Goal: Information Seeking & Learning: Learn about a topic

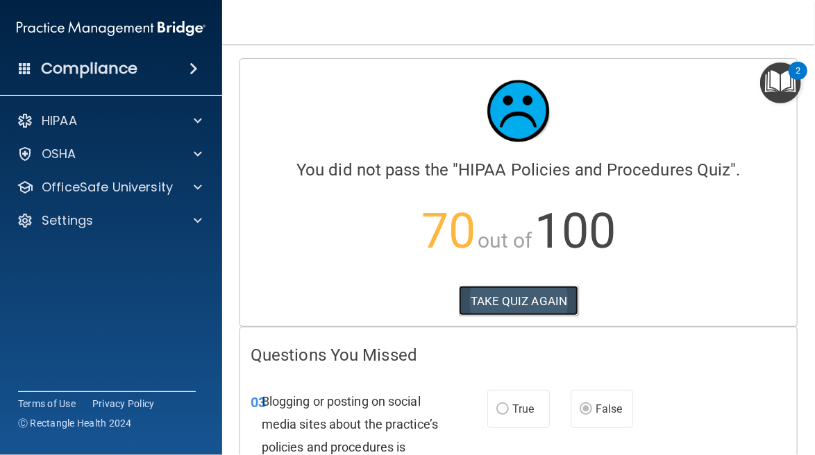
click at [506, 296] on button "TAKE QUIZ AGAIN" at bounding box center [519, 301] width 120 height 31
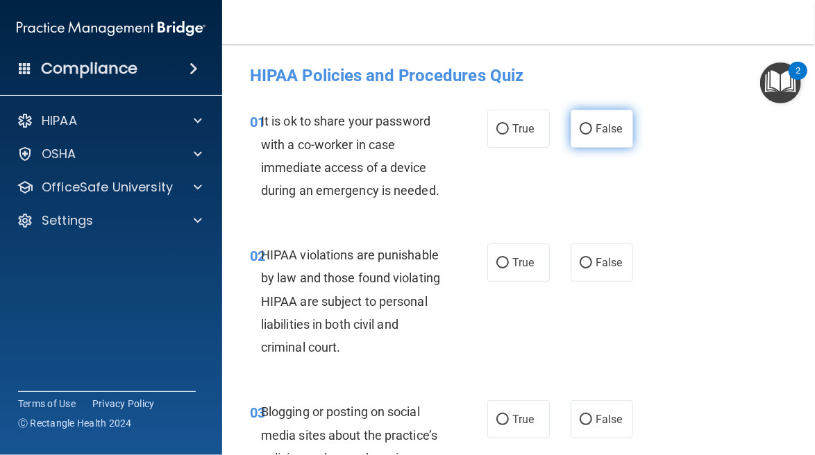
click at [603, 127] on span "False" at bounding box center [609, 128] width 27 height 13
click at [592, 127] on input "False" at bounding box center [586, 129] width 12 height 10
radio input "true"
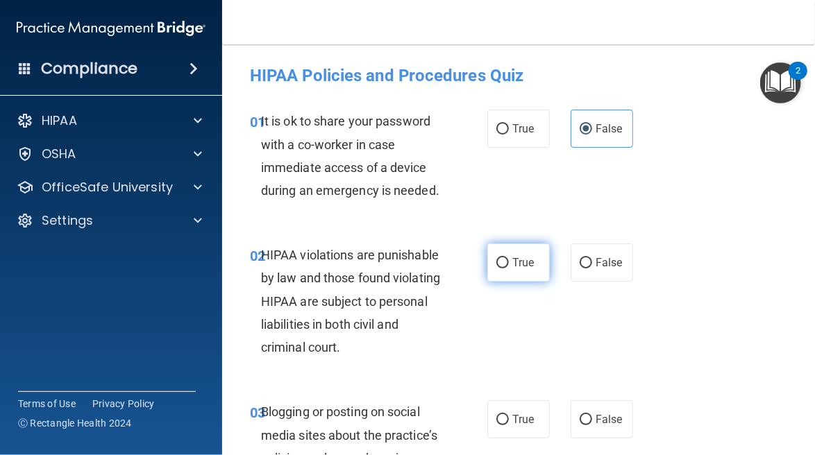
click at [516, 267] on span "True" at bounding box center [523, 262] width 22 height 13
click at [509, 267] on input "True" at bounding box center [502, 263] width 12 height 10
radio input "true"
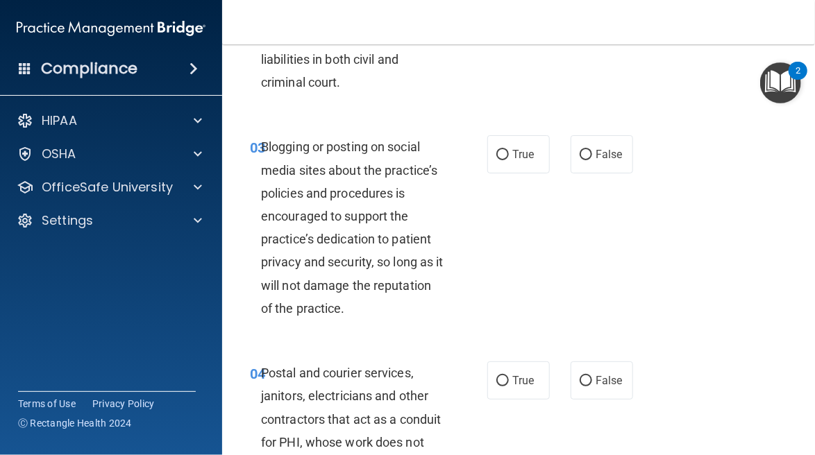
scroll to position [272, 0]
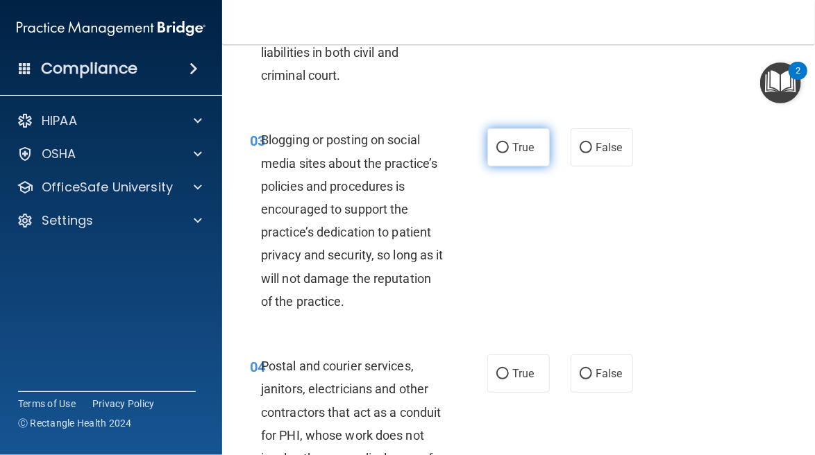
click at [516, 146] on span "True" at bounding box center [523, 147] width 22 height 13
click at [509, 146] on input "True" at bounding box center [502, 148] width 12 height 10
radio input "true"
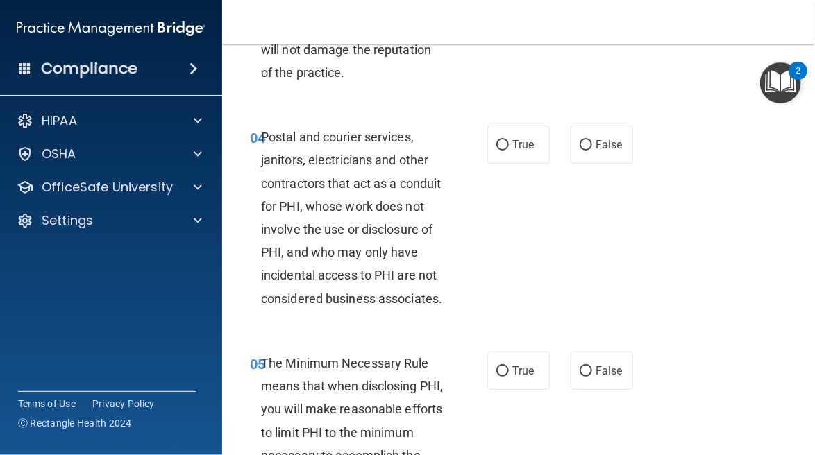
scroll to position [502, 0]
click at [514, 145] on span "True" at bounding box center [523, 143] width 22 height 13
click at [509, 145] on input "True" at bounding box center [502, 145] width 12 height 10
radio input "true"
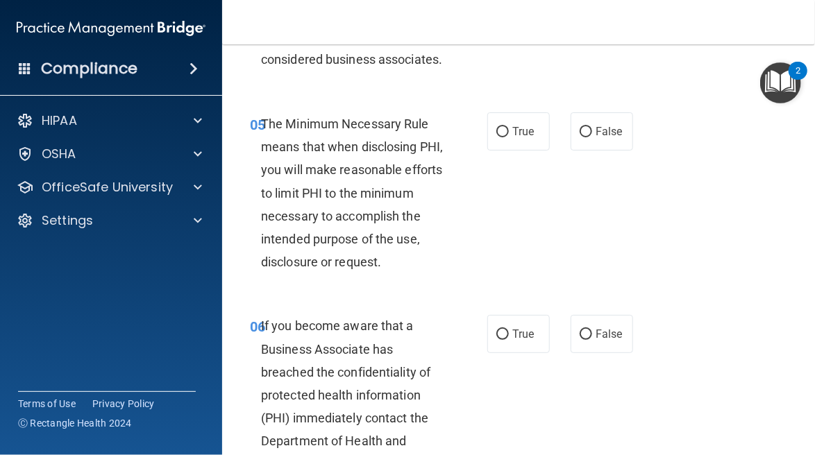
scroll to position [744, 0]
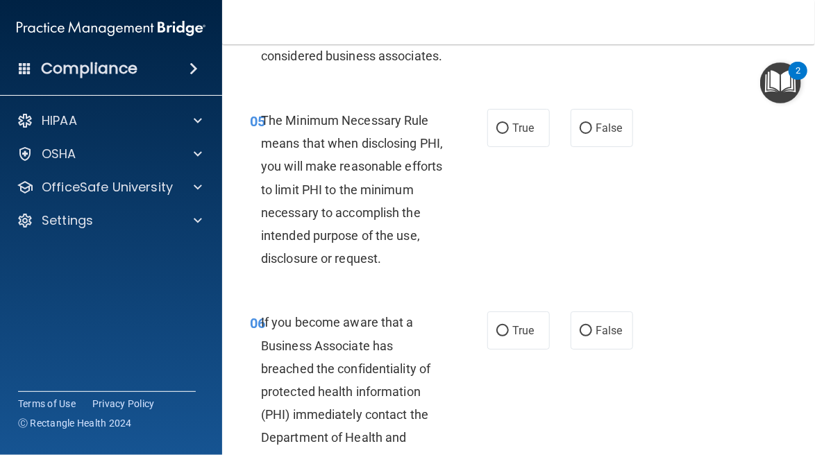
click at [514, 135] on span "True" at bounding box center [523, 128] width 22 height 13
click at [509, 134] on input "True" at bounding box center [502, 129] width 12 height 10
radio input "true"
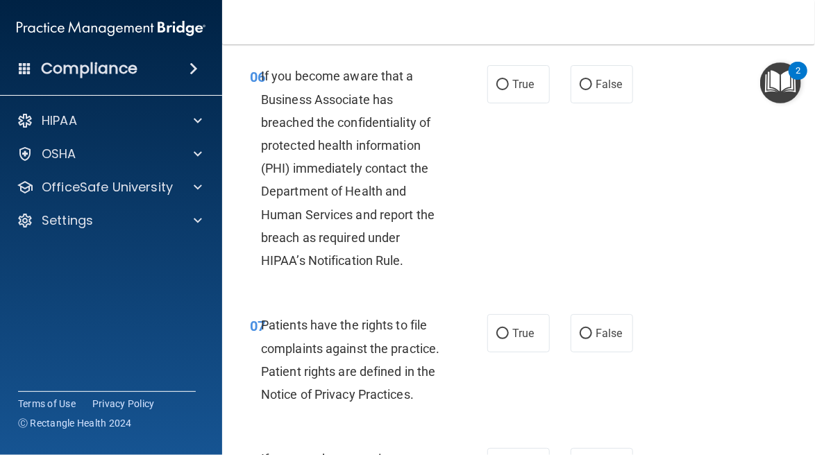
scroll to position [991, 0]
click at [597, 103] on label "False" at bounding box center [602, 84] width 62 height 38
click at [592, 90] on input "False" at bounding box center [586, 84] width 12 height 10
radio input "true"
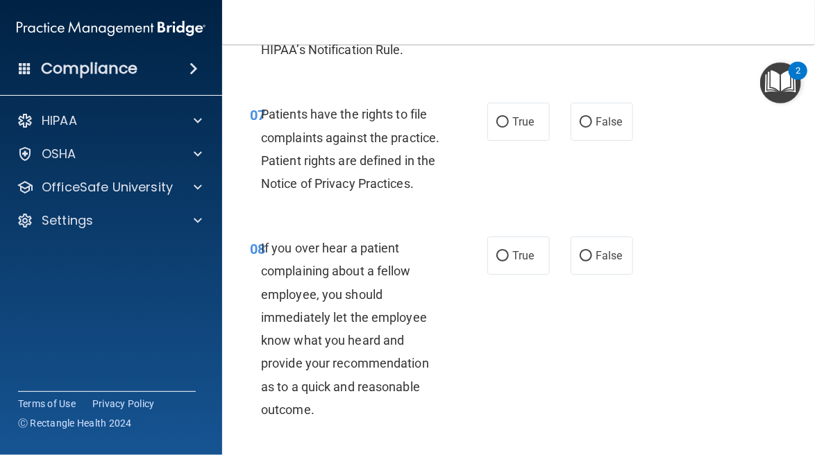
scroll to position [1208, 0]
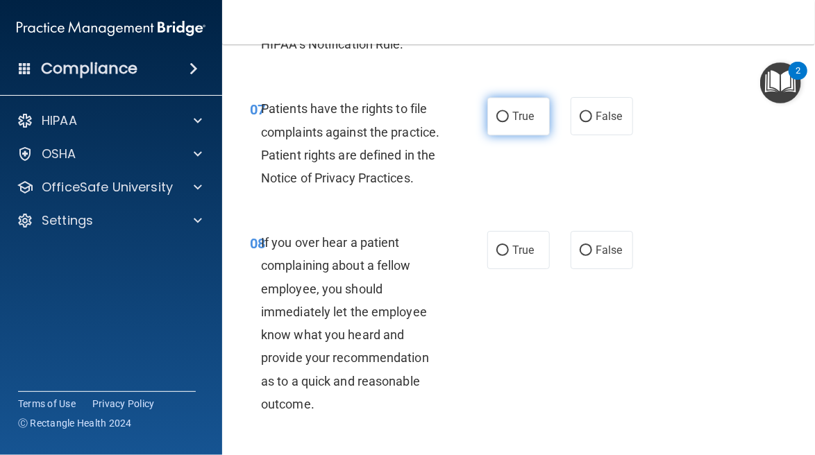
click at [505, 135] on label "True" at bounding box center [518, 116] width 62 height 38
click at [505, 122] on input "True" at bounding box center [502, 117] width 12 height 10
radio input "true"
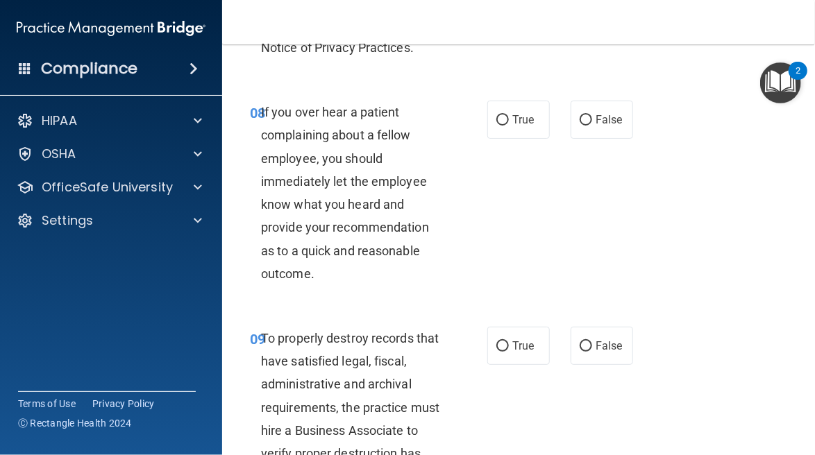
scroll to position [1361, 0]
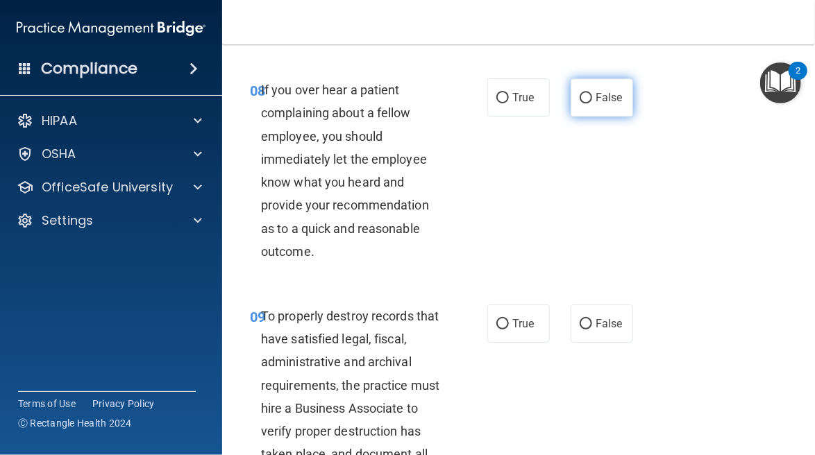
click at [605, 104] on span "False" at bounding box center [609, 97] width 27 height 13
click at [592, 103] on input "False" at bounding box center [586, 98] width 12 height 10
radio input "true"
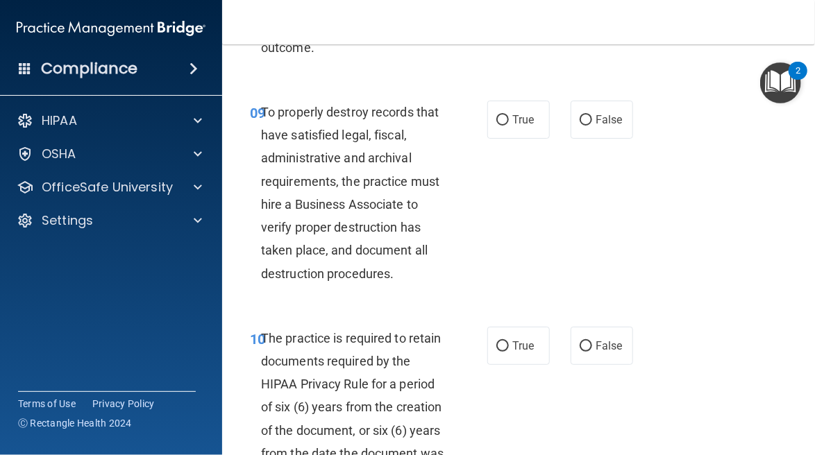
scroll to position [1566, 0]
click at [605, 126] on span "False" at bounding box center [609, 118] width 27 height 13
click at [592, 125] on input "False" at bounding box center [586, 120] width 12 height 10
radio input "true"
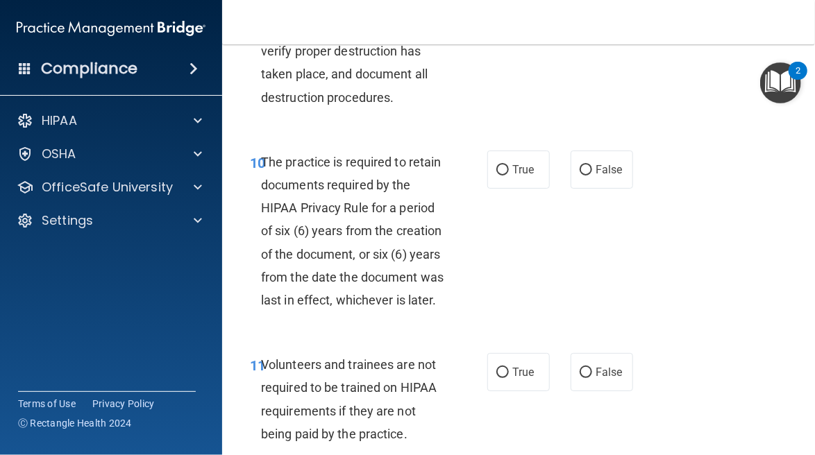
scroll to position [1762, 0]
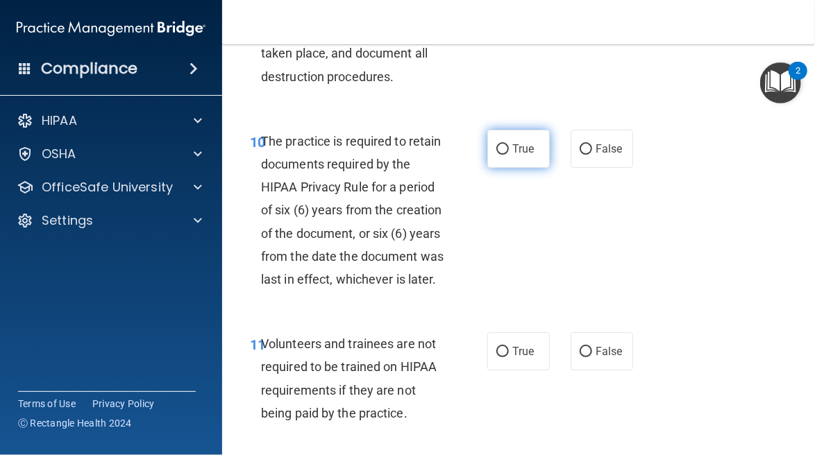
click at [505, 168] on label "True" at bounding box center [518, 149] width 62 height 38
click at [505, 155] on input "True" at bounding box center [502, 149] width 12 height 10
radio input "true"
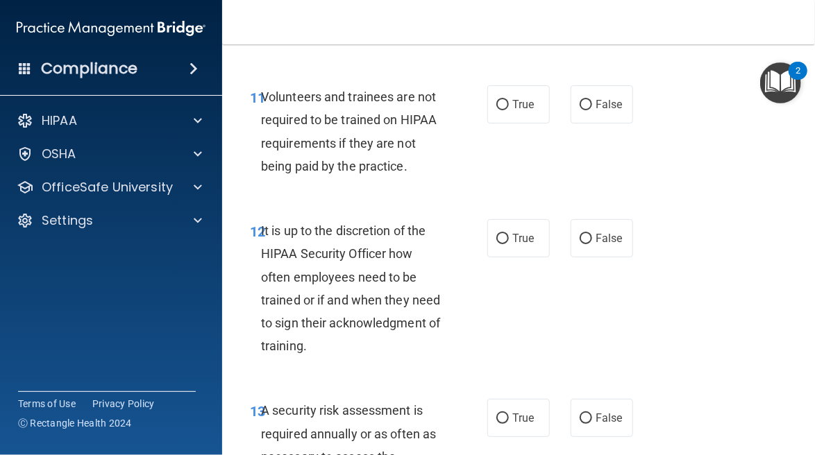
scroll to position [2035, 0]
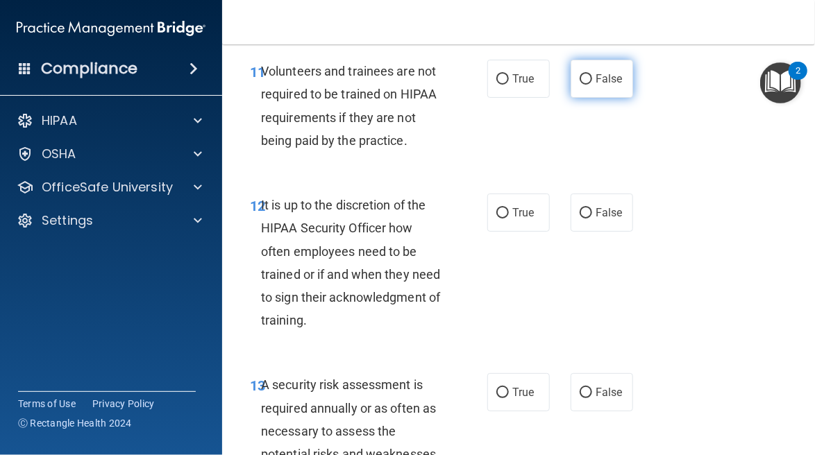
click at [596, 85] on span "False" at bounding box center [609, 78] width 27 height 13
click at [592, 85] on input "False" at bounding box center [586, 79] width 12 height 10
radio input "true"
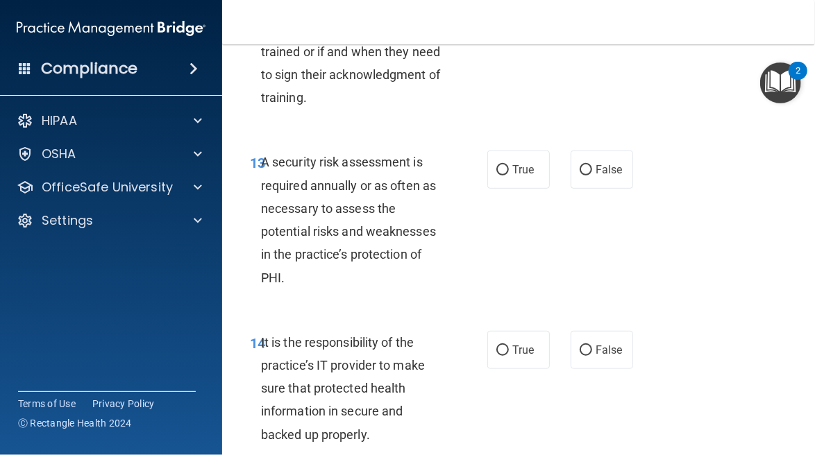
scroll to position [2259, 0]
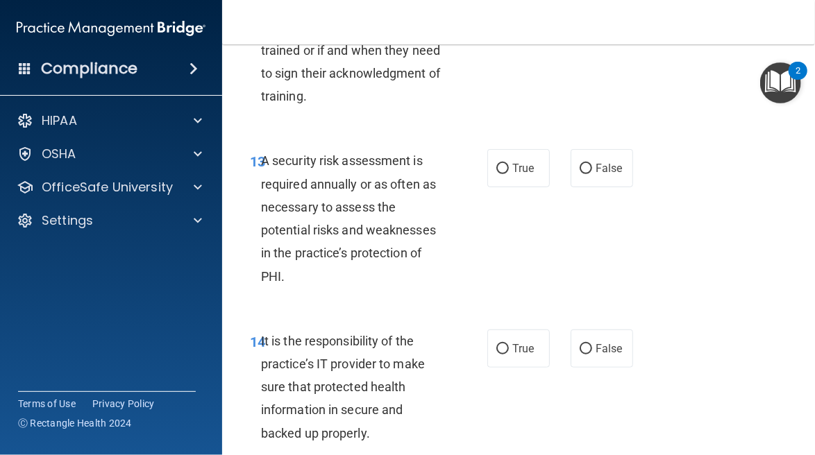
radio input "true"
click at [503, 187] on label "True" at bounding box center [518, 168] width 62 height 38
click at [503, 174] on input "True" at bounding box center [502, 169] width 12 height 10
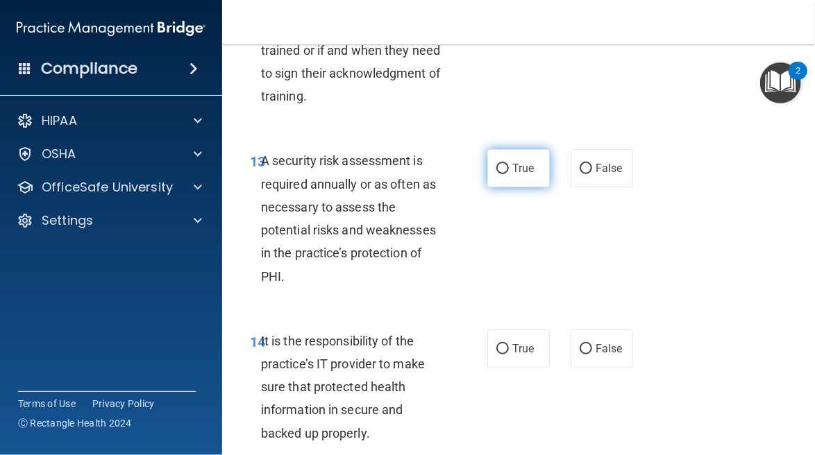
radio input "true"
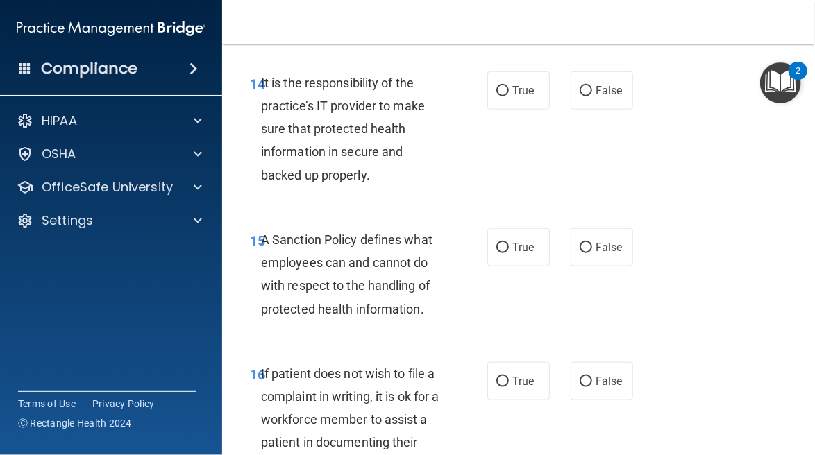
scroll to position [2519, 0]
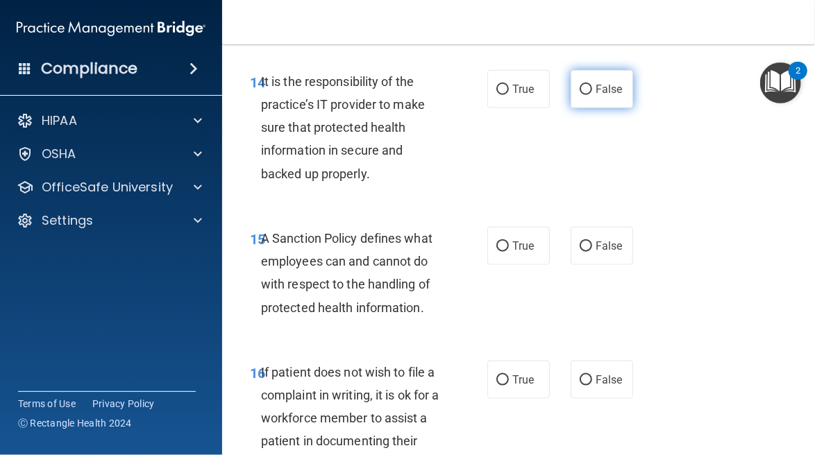
click at [580, 95] on input "False" at bounding box center [586, 90] width 12 height 10
radio input "true"
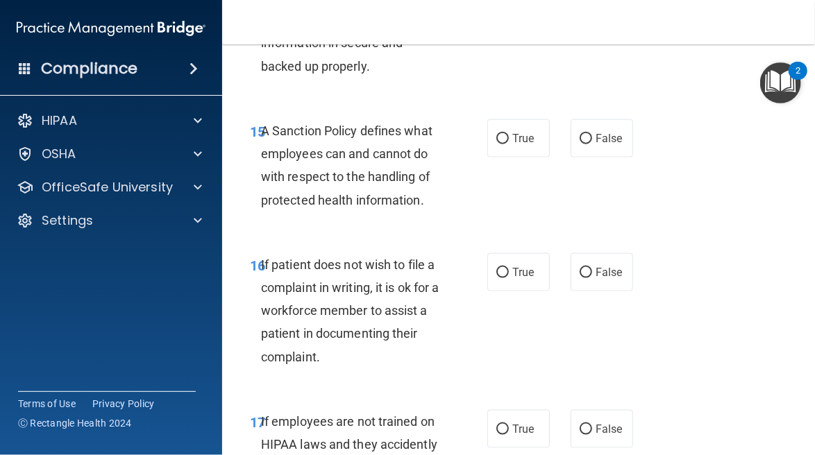
scroll to position [2627, 0]
click at [598, 157] on label "False" at bounding box center [602, 138] width 62 height 38
click at [592, 144] on input "False" at bounding box center [586, 138] width 12 height 10
radio input "true"
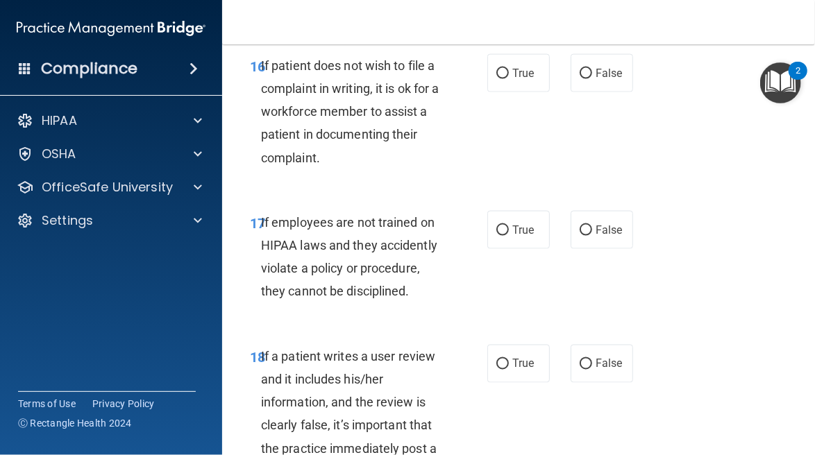
scroll to position [2830, 0]
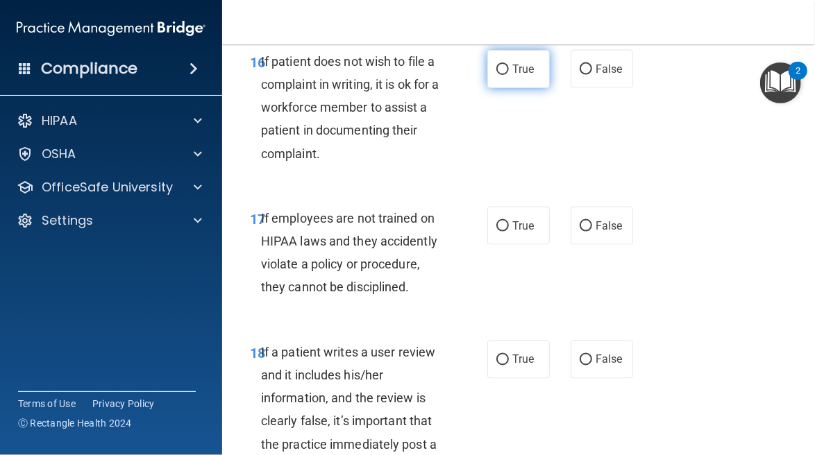
click at [512, 88] on label "True" at bounding box center [518, 69] width 62 height 38
click at [509, 75] on input "True" at bounding box center [502, 70] width 12 height 10
radio input "true"
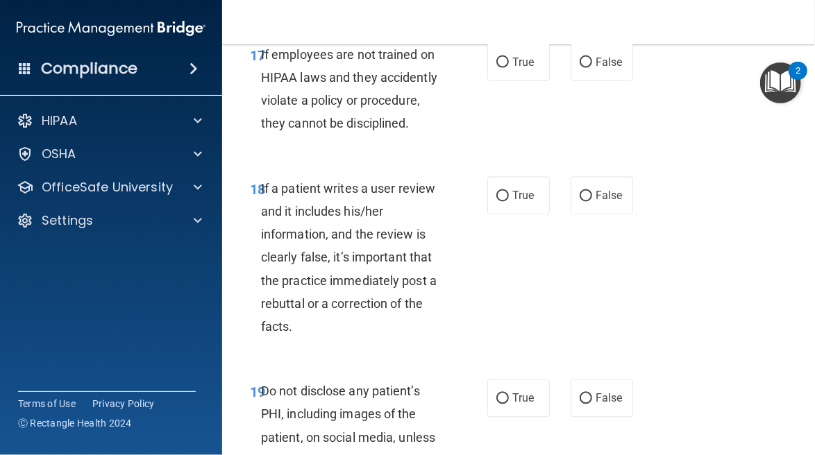
scroll to position [3001, 0]
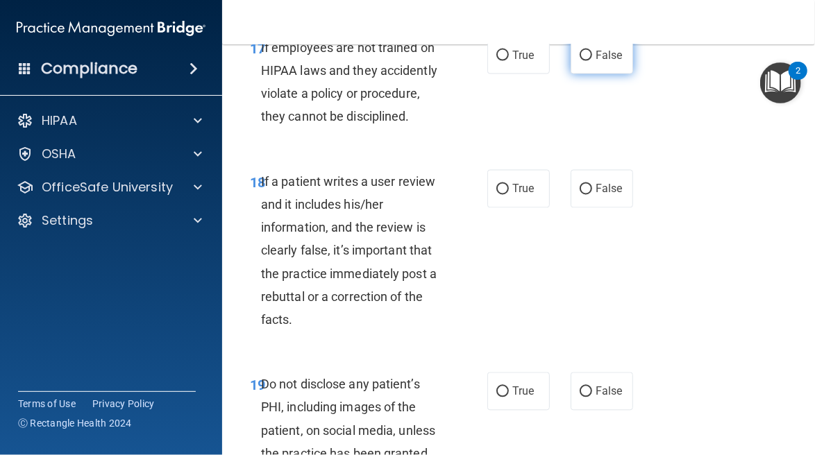
click at [603, 74] on label "False" at bounding box center [602, 55] width 62 height 38
click at [592, 61] on input "False" at bounding box center [586, 56] width 12 height 10
radio input "true"
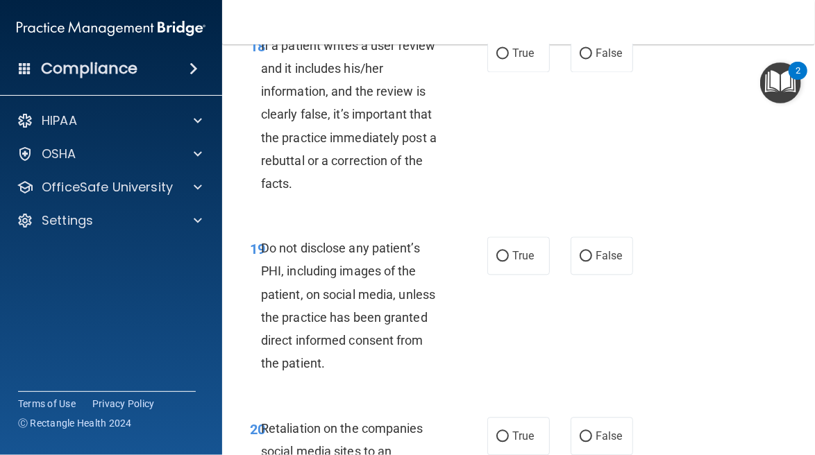
scroll to position [3138, 0]
click at [585, 58] on input "False" at bounding box center [586, 53] width 12 height 10
radio input "true"
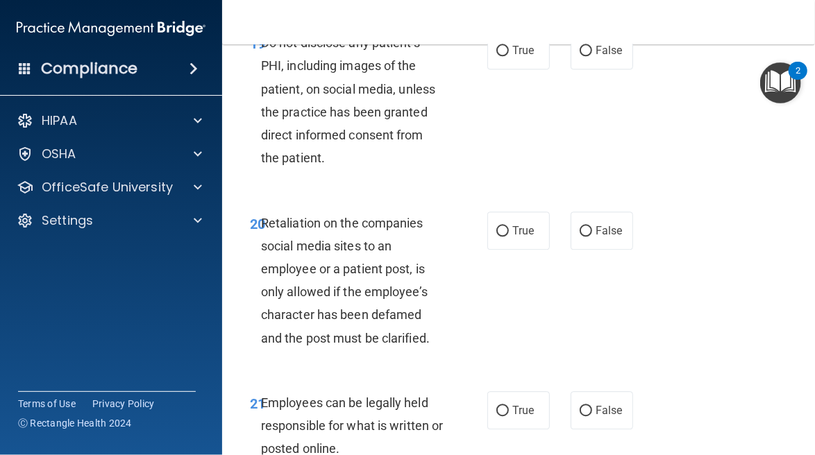
scroll to position [3343, 0]
click at [503, 69] on label "True" at bounding box center [518, 50] width 62 height 38
click at [503, 56] on input "True" at bounding box center [502, 50] width 12 height 10
radio input "true"
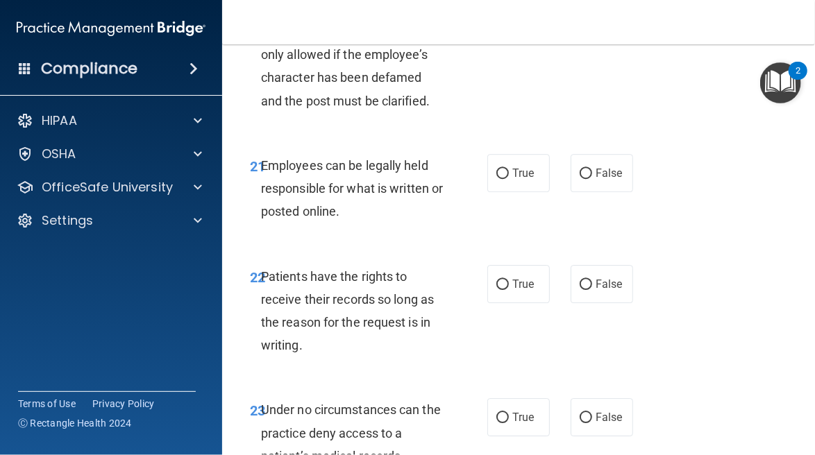
scroll to position [3592, 0]
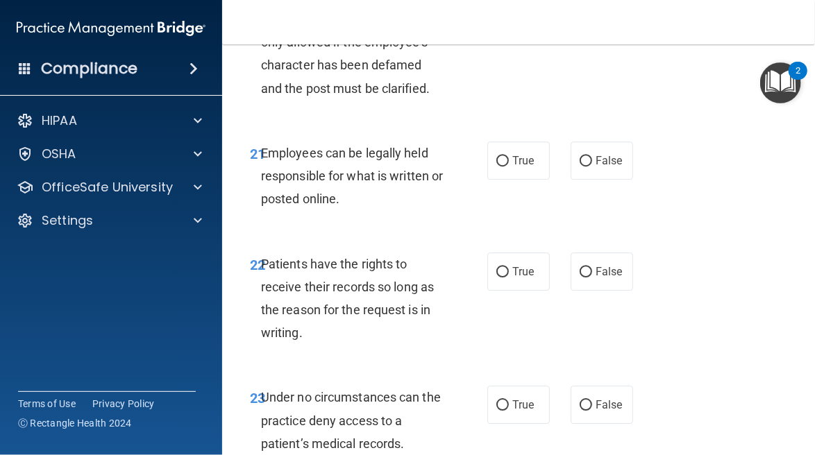
radio input "true"
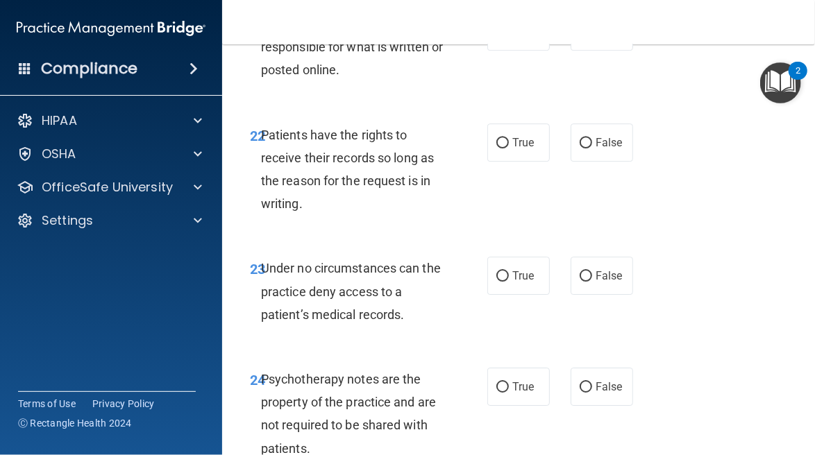
scroll to position [3722, 0]
click at [511, 51] on label "True" at bounding box center [518, 31] width 62 height 38
click at [509, 37] on input "True" at bounding box center [502, 32] width 12 height 10
radio input "true"
click at [583, 162] on label "False" at bounding box center [602, 143] width 62 height 38
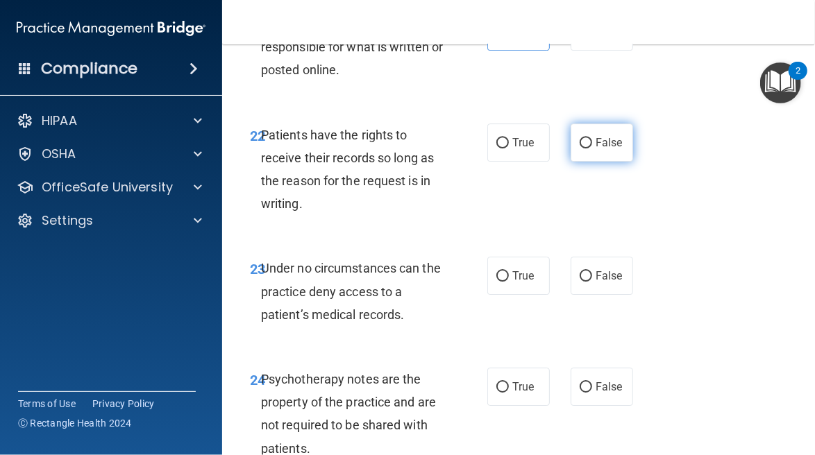
click at [583, 149] on input "False" at bounding box center [586, 143] width 12 height 10
radio input "true"
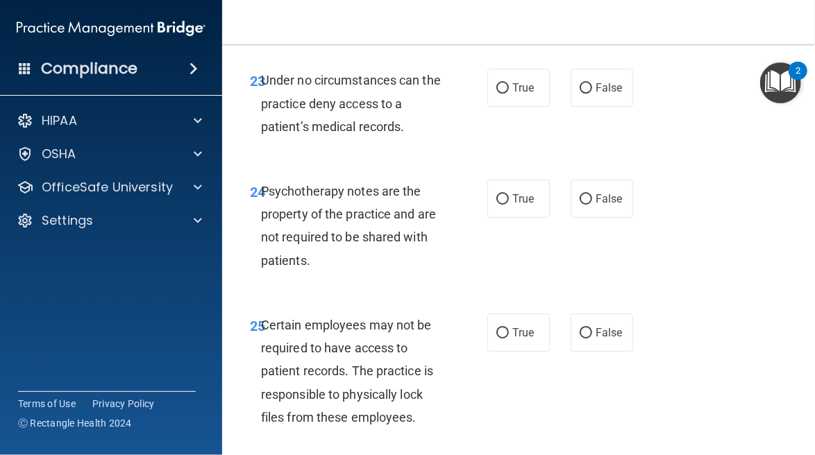
scroll to position [3910, 0]
drag, startPoint x: 597, startPoint y: 181, endPoint x: 505, endPoint y: 288, distance: 141.8
click at [505, 217] on label "True" at bounding box center [518, 198] width 62 height 38
click at [505, 204] on input "True" at bounding box center [502, 199] width 12 height 10
radio input "true"
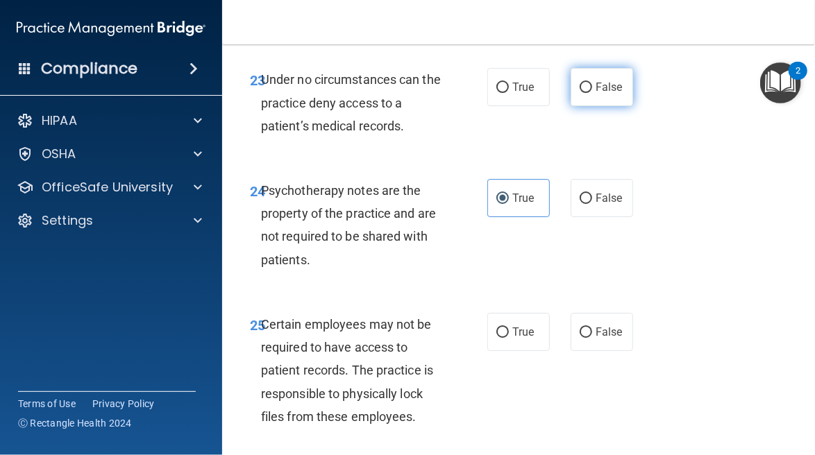
click at [580, 93] on input "False" at bounding box center [586, 88] width 12 height 10
radio input "true"
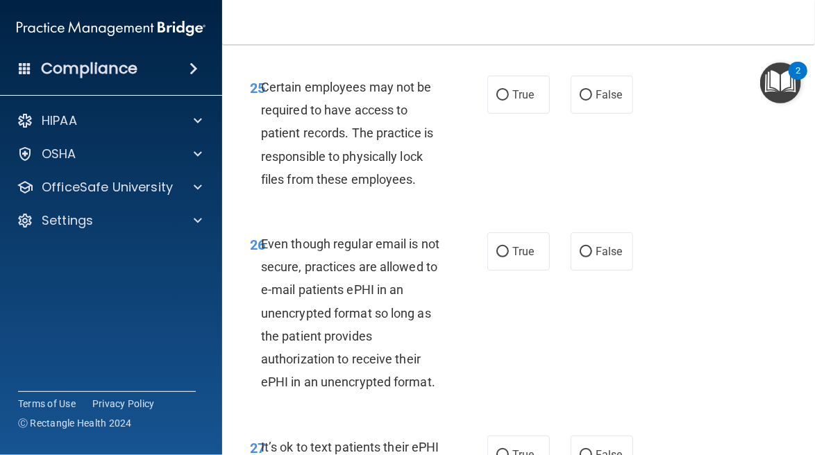
scroll to position [4151, 0]
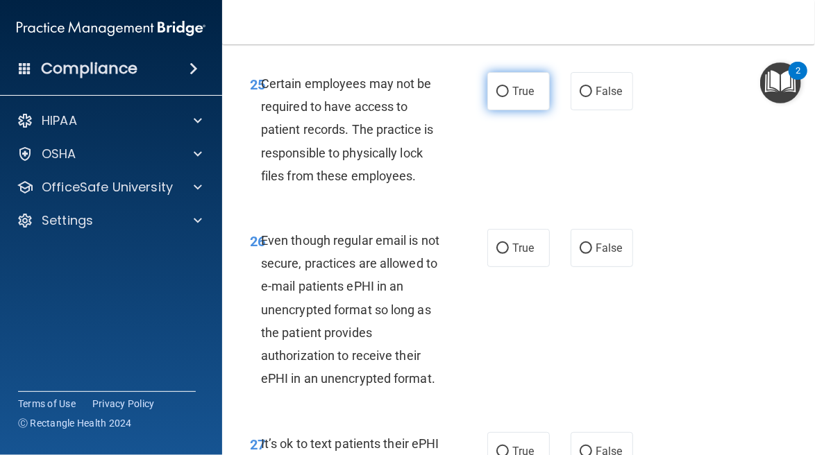
click at [512, 98] on span "True" at bounding box center [523, 91] width 22 height 13
click at [507, 97] on input "True" at bounding box center [502, 92] width 12 height 10
radio input "true"
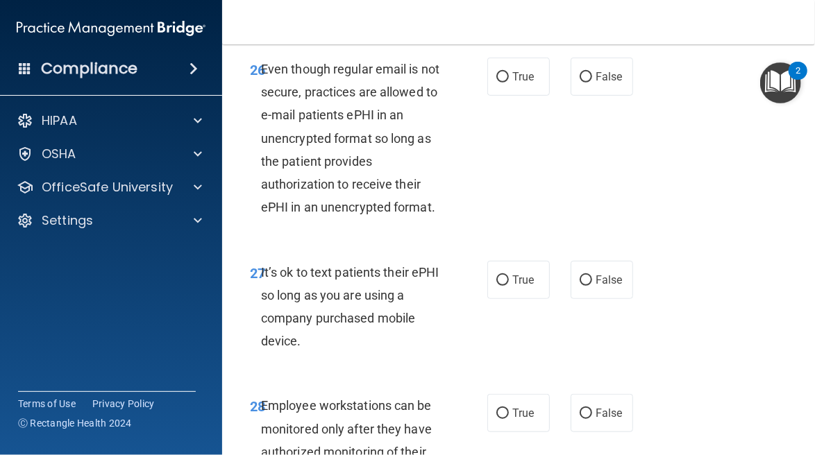
scroll to position [4324, 0]
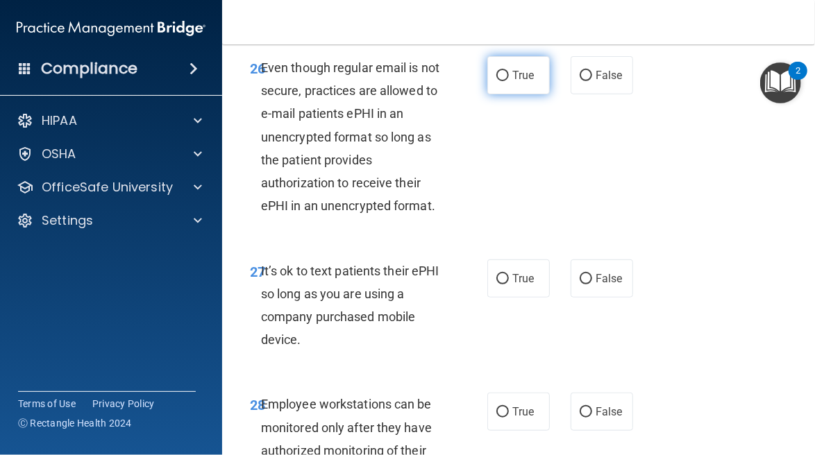
click at [497, 81] on input "True" at bounding box center [502, 76] width 12 height 10
radio input "true"
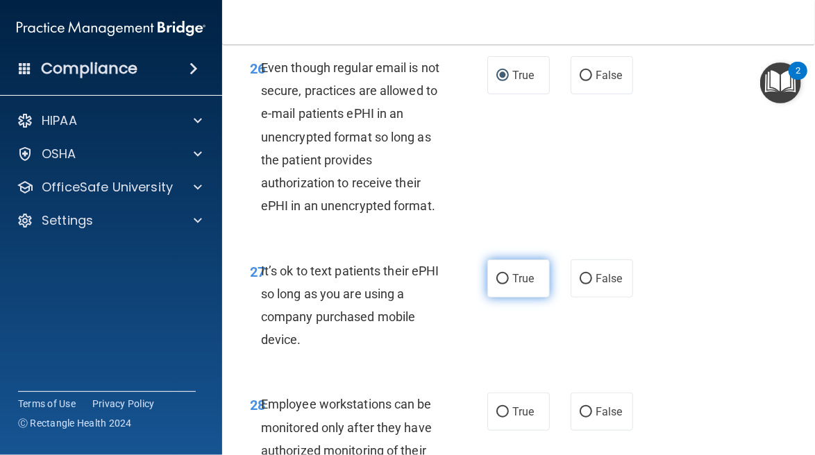
click at [503, 298] on label "True" at bounding box center [518, 279] width 62 height 38
click at [503, 285] on input "True" at bounding box center [502, 279] width 12 height 10
radio input "true"
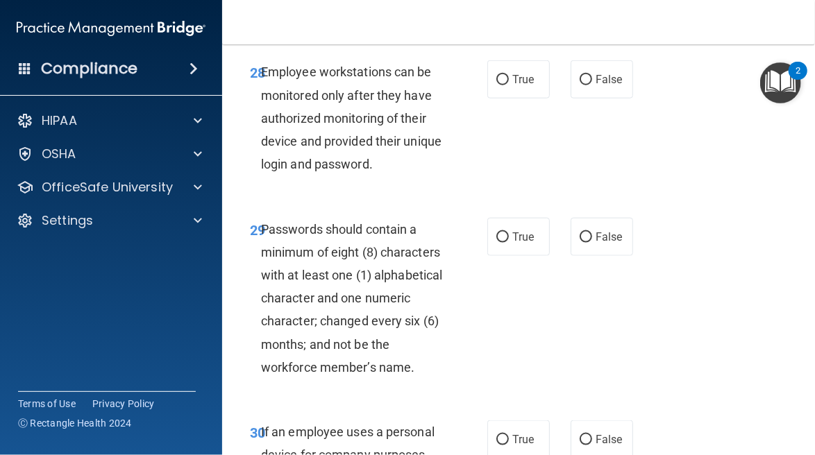
scroll to position [4677, 0]
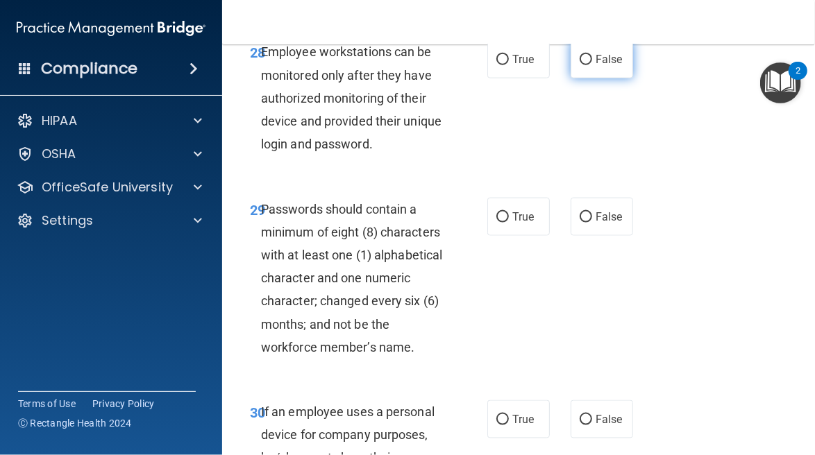
click at [580, 65] on input "False" at bounding box center [586, 60] width 12 height 10
radio input "true"
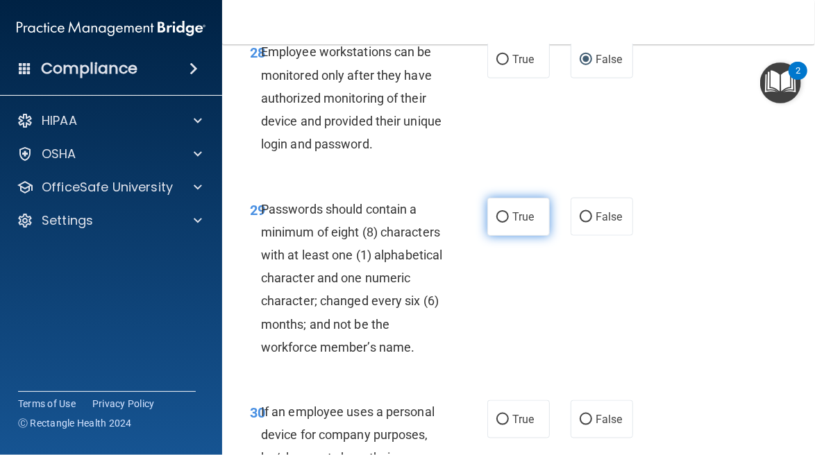
click at [501, 223] on input "True" at bounding box center [502, 217] width 12 height 10
radio input "true"
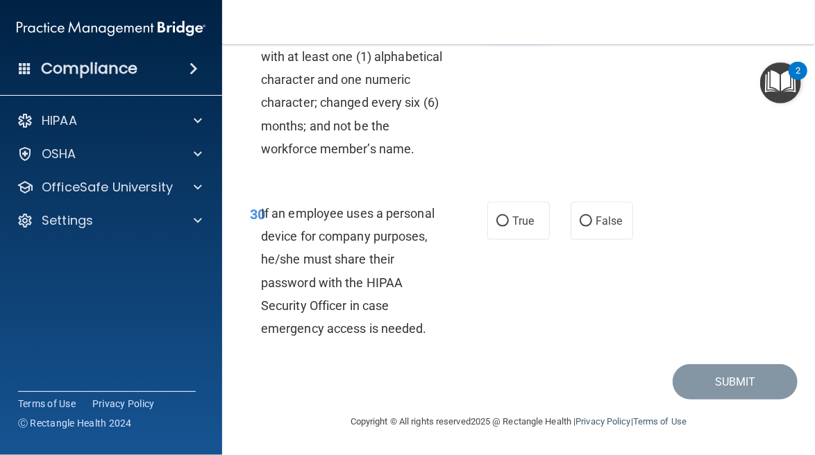
scroll to position [4968, 0]
drag, startPoint x: 565, startPoint y: 235, endPoint x: 605, endPoint y: 219, distance: 42.7
click at [605, 219] on label "False" at bounding box center [602, 221] width 62 height 38
click at [605, 219] on span "False" at bounding box center [609, 221] width 27 height 13
click at [592, 219] on input "False" at bounding box center [586, 222] width 12 height 10
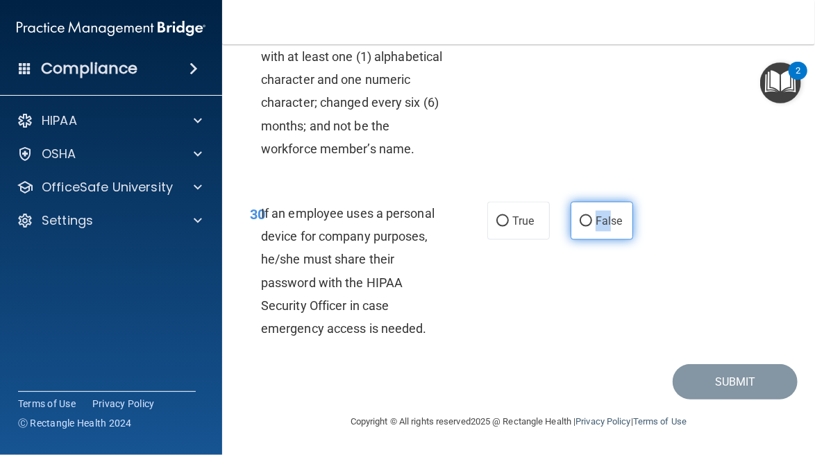
radio input "true"
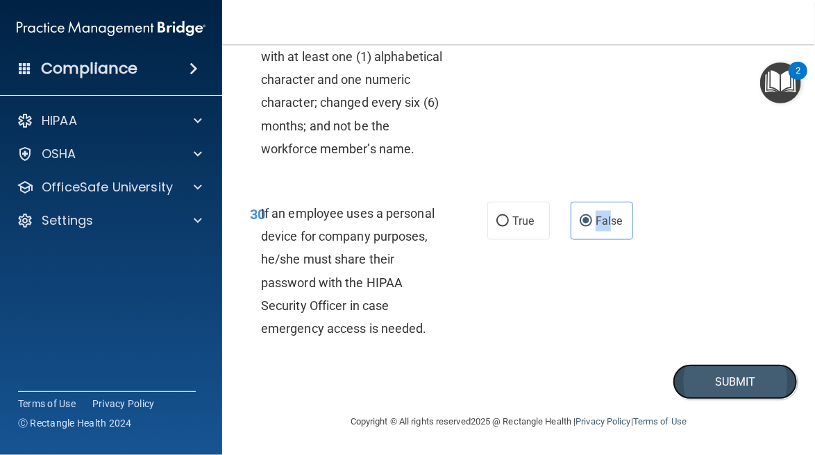
click at [704, 379] on button "Submit" at bounding box center [735, 382] width 125 height 35
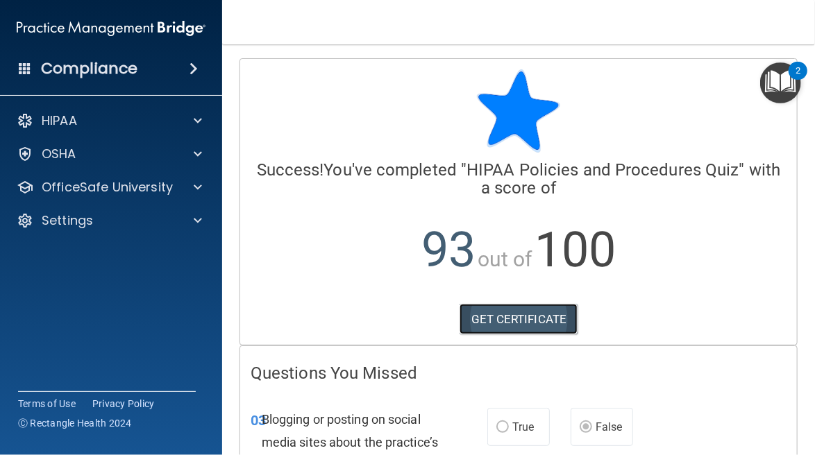
click at [501, 321] on link "GET CERTIFICATE" at bounding box center [519, 319] width 119 height 31
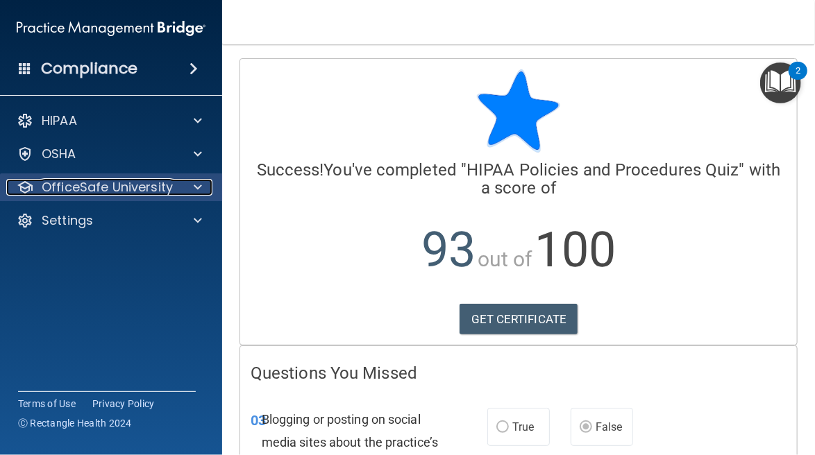
click at [199, 190] on span at bounding box center [198, 187] width 8 height 17
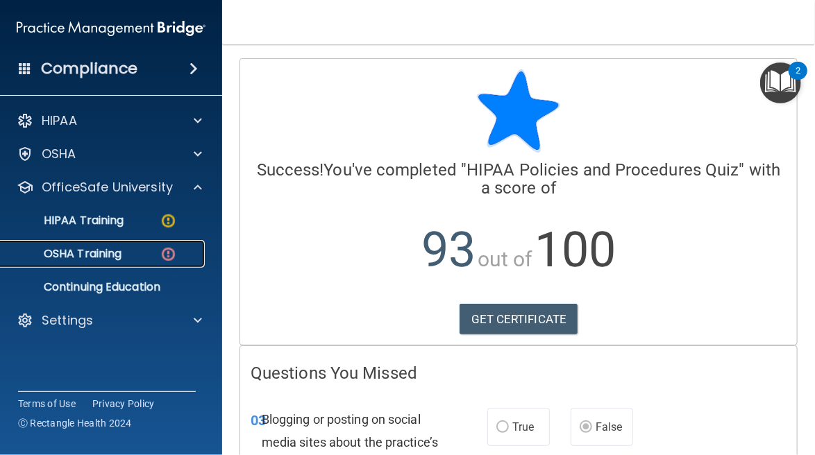
click at [124, 252] on div "OSHA Training" at bounding box center [104, 254] width 190 height 14
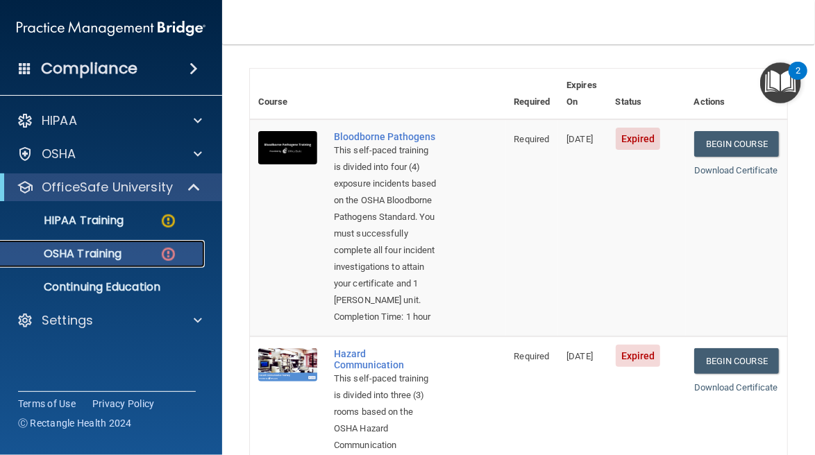
scroll to position [69, 0]
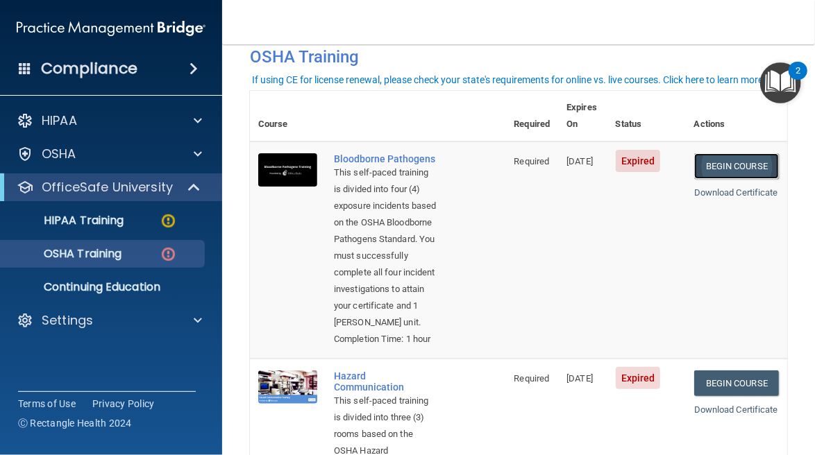
click at [714, 153] on link "Begin Course" at bounding box center [736, 166] width 85 height 26
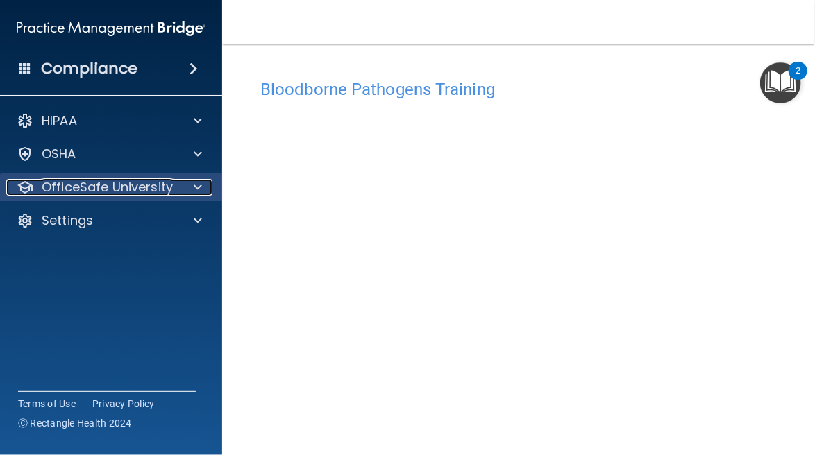
click at [199, 185] on span at bounding box center [198, 187] width 8 height 17
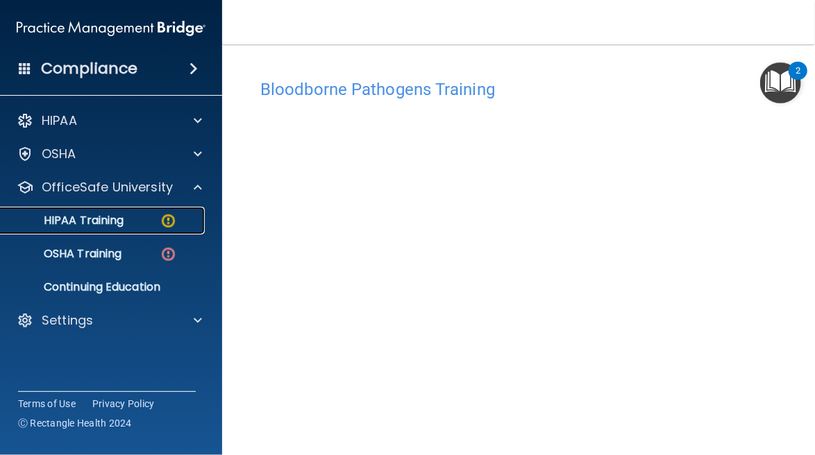
click at [135, 224] on div "HIPAA Training" at bounding box center [104, 221] width 190 height 14
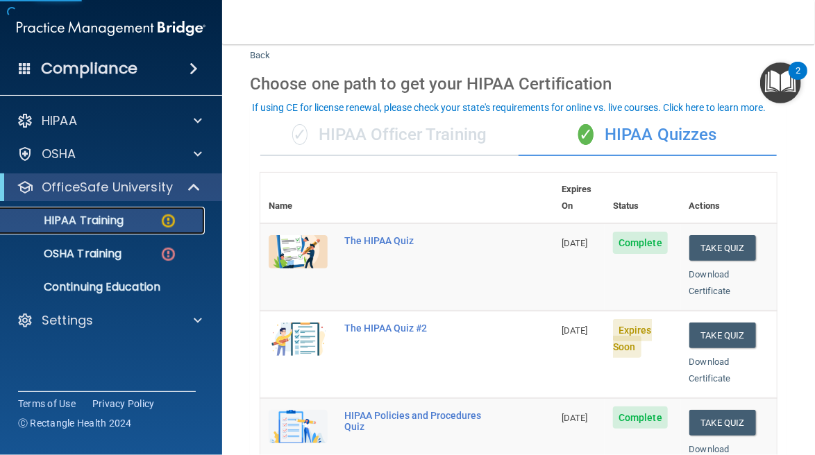
scroll to position [38, 0]
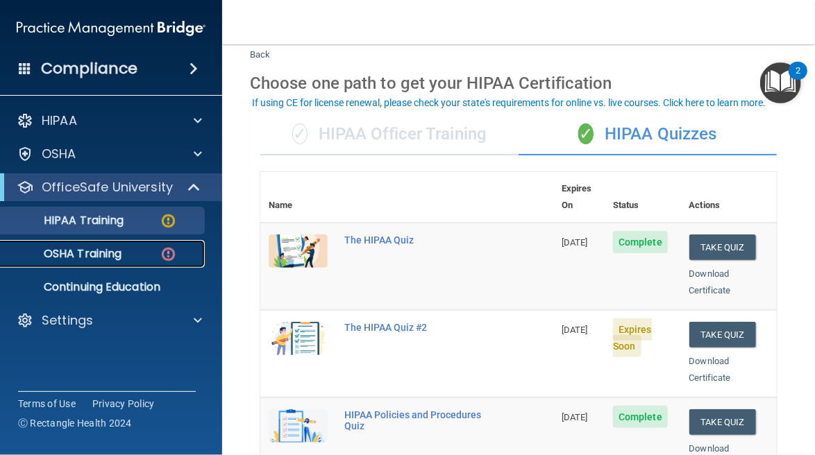
click at [107, 255] on p "OSHA Training" at bounding box center [65, 254] width 112 height 14
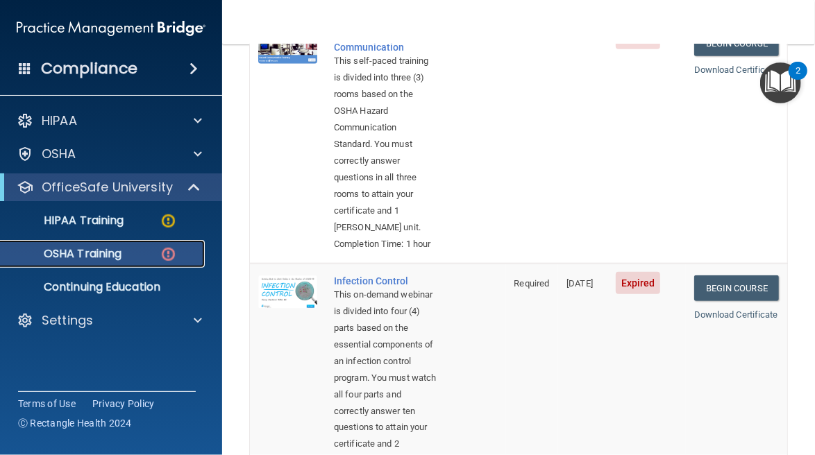
scroll to position [413, 0]
